Goal: Information Seeking & Learning: Learn about a topic

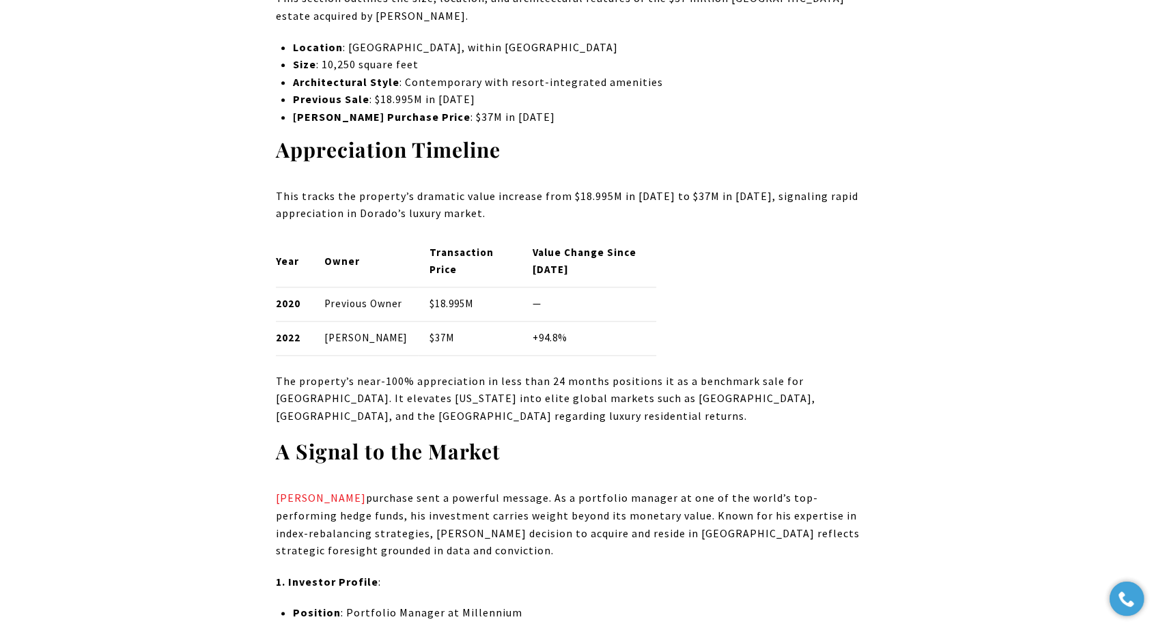
scroll to position [1593, 0]
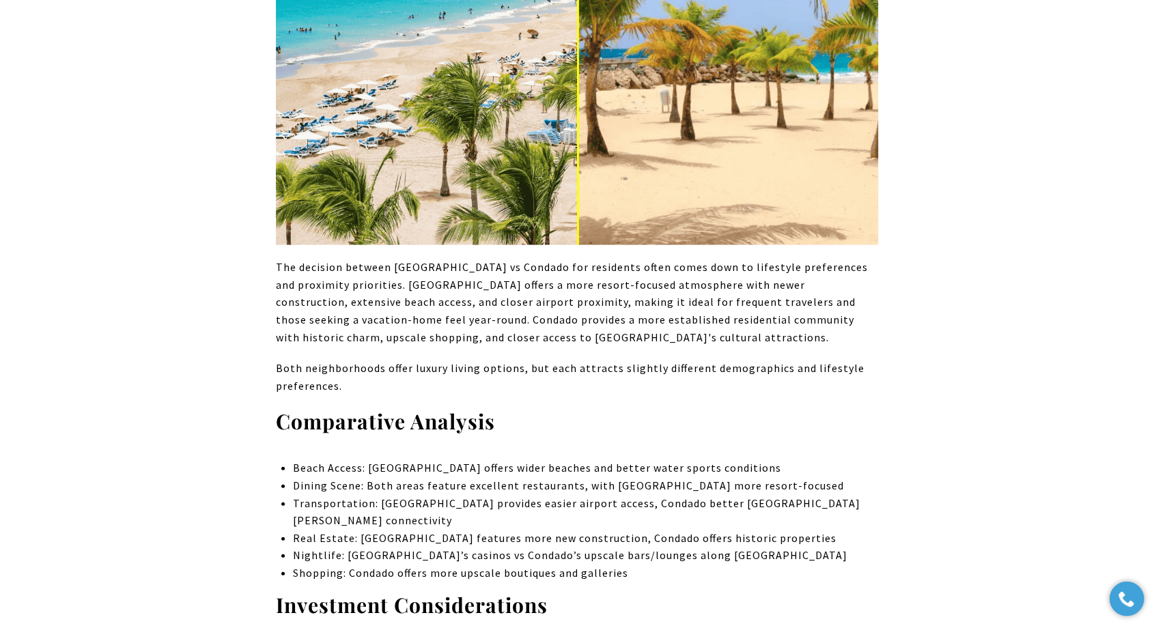
scroll to position [8193, 0]
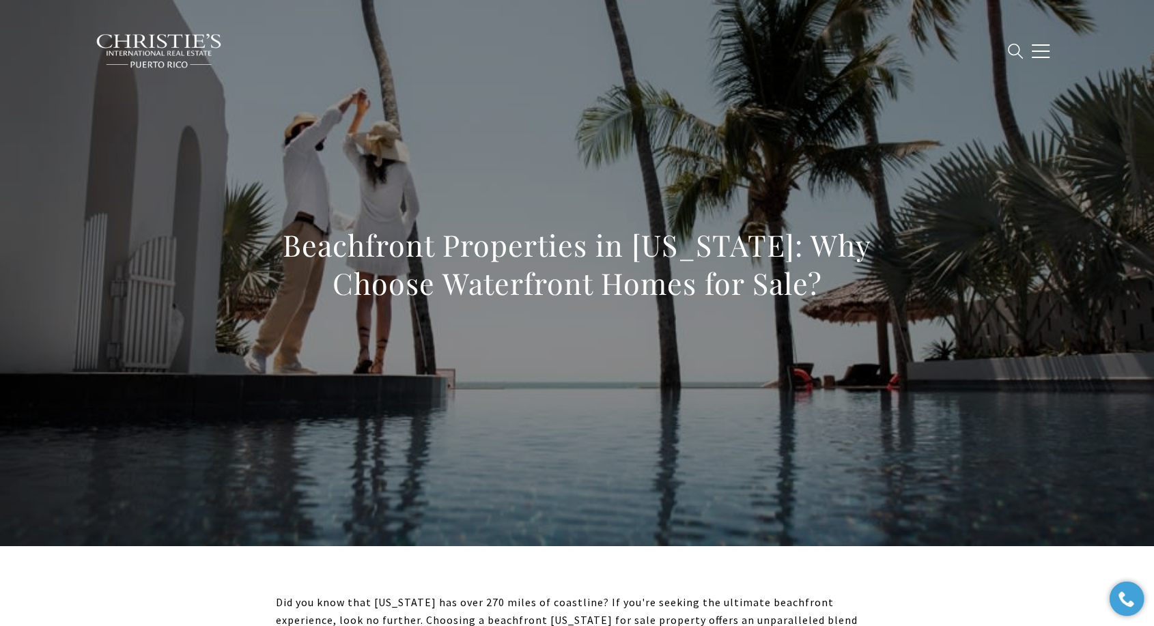
click at [520, 258] on h1 "Beachfront Properties in [US_STATE]: Why Choose Waterfront Homes for Sale?" at bounding box center [577, 264] width 602 height 76
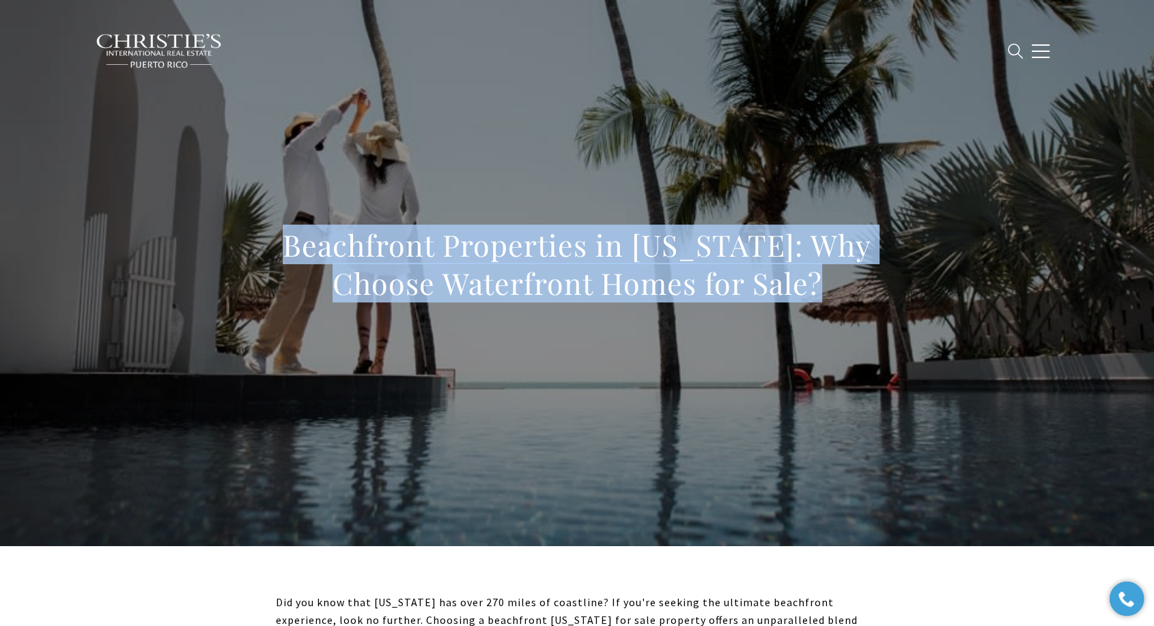
click at [520, 258] on h1 "Beachfront Properties in [US_STATE]: Why Choose Waterfront Homes for Sale?" at bounding box center [577, 264] width 602 height 76
copy body "Beachfront Properties in [US_STATE]: Why Choose Waterfront Homes for Sale?"
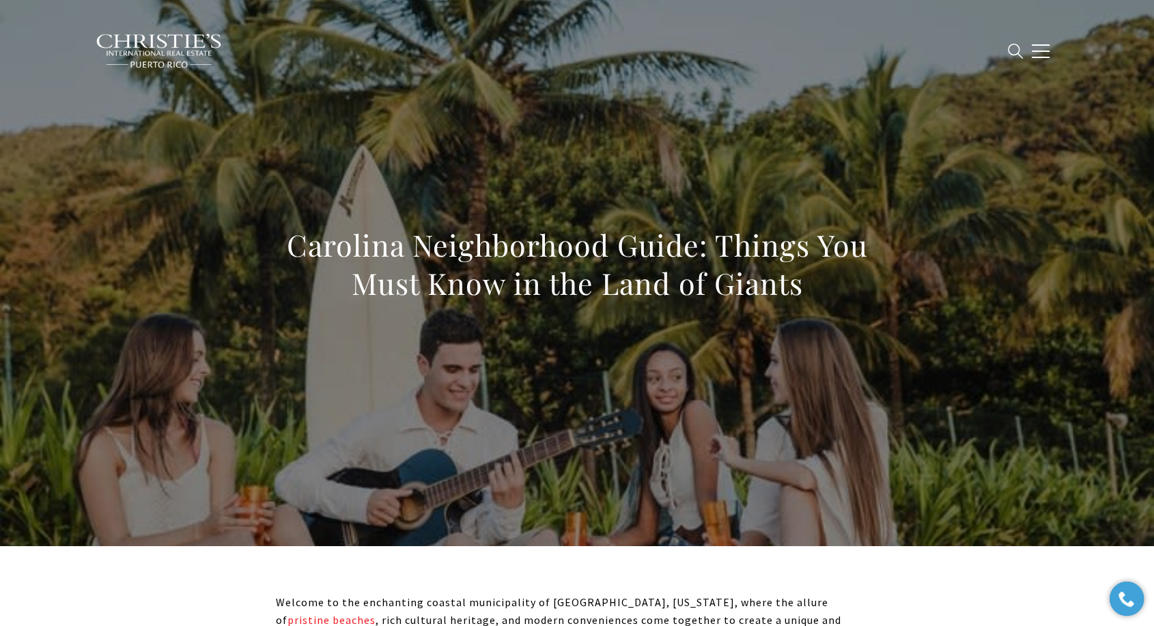
click at [543, 264] on h1 "Carolina Neighborhood Guide: Things You Must Know in the Land of Giants" at bounding box center [577, 264] width 602 height 76
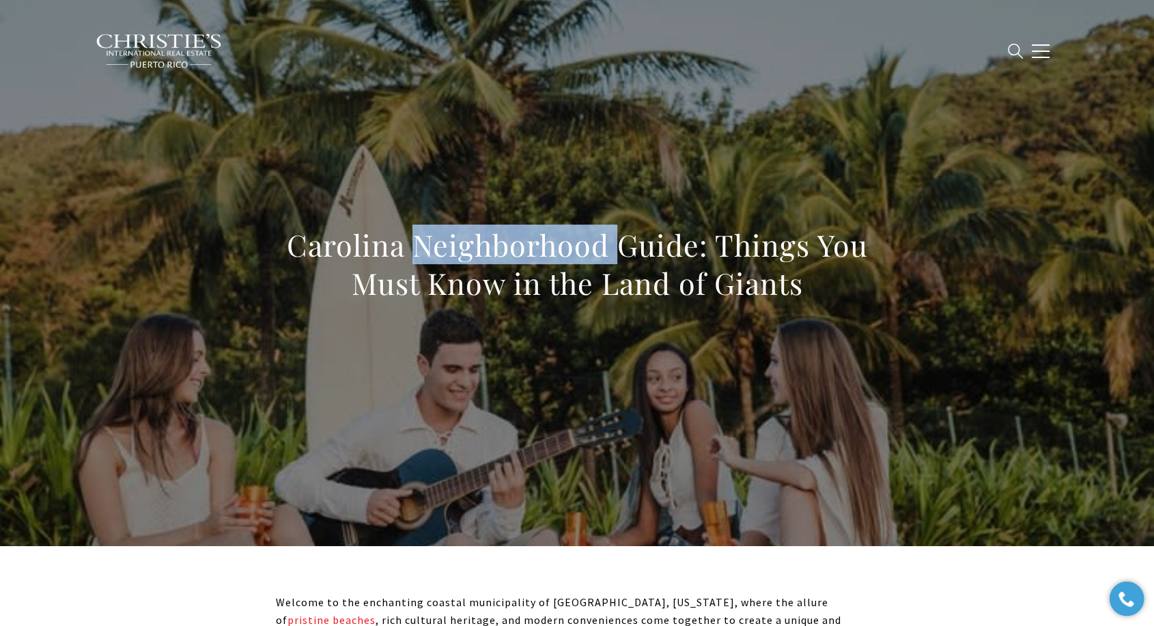
click at [543, 264] on h1 "Carolina Neighborhood Guide: Things You Must Know in the Land of Giants" at bounding box center [577, 264] width 602 height 76
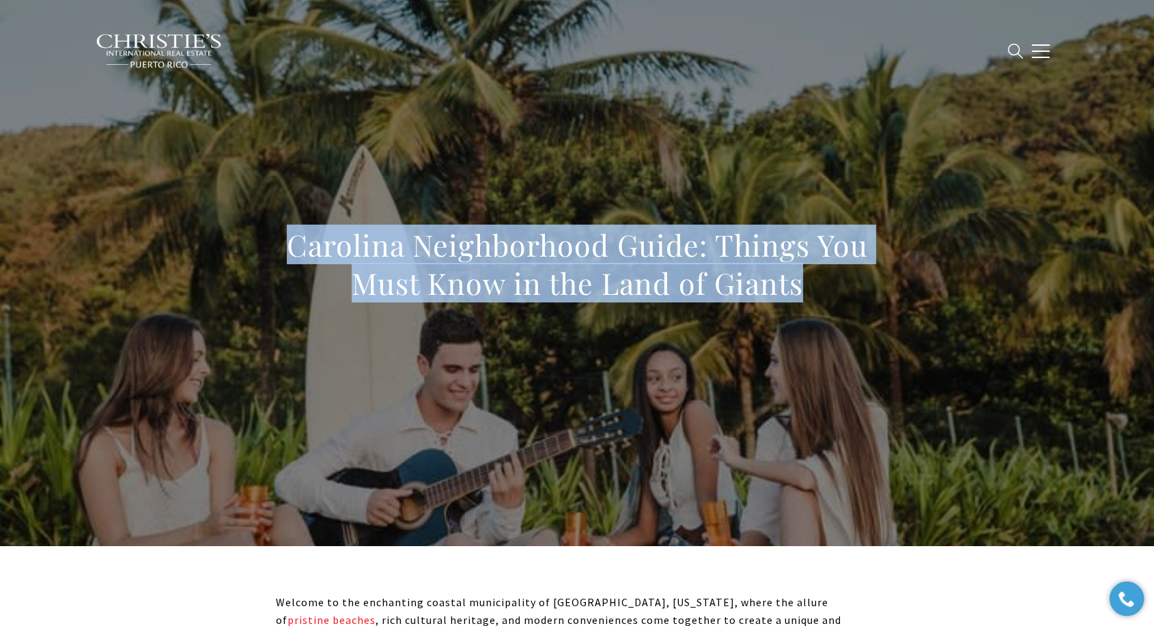
click at [543, 264] on h1 "Carolina Neighborhood Guide: Things You Must Know in the Land of Giants" at bounding box center [577, 264] width 602 height 76
copy body "Carolina Neighborhood Guide: Things You Must Know in the Land of Giants"
